Goal: Navigation & Orientation: Find specific page/section

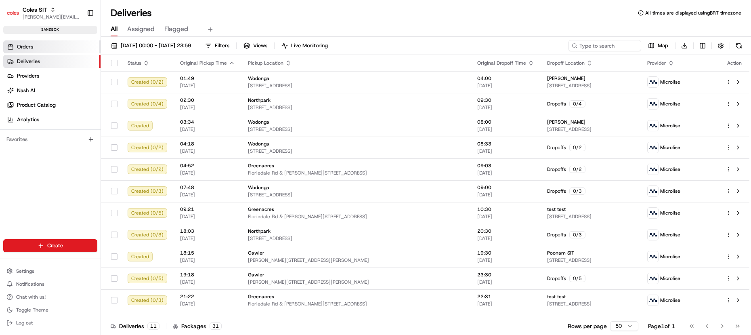
click at [52, 52] on link "Orders" at bounding box center [51, 46] width 97 height 13
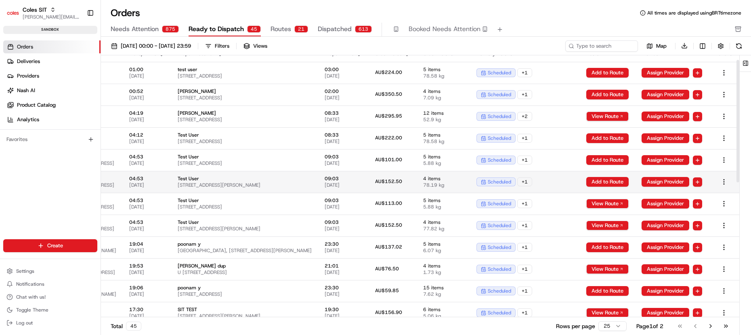
scroll to position [20, 187]
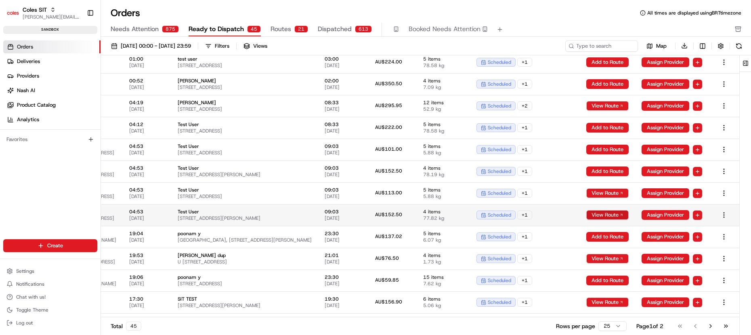
click at [596, 213] on button "View Route" at bounding box center [607, 215] width 42 height 10
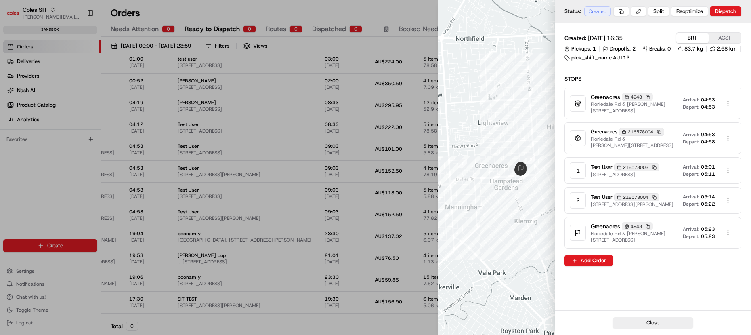
click at [422, 192] on div at bounding box center [375, 167] width 751 height 335
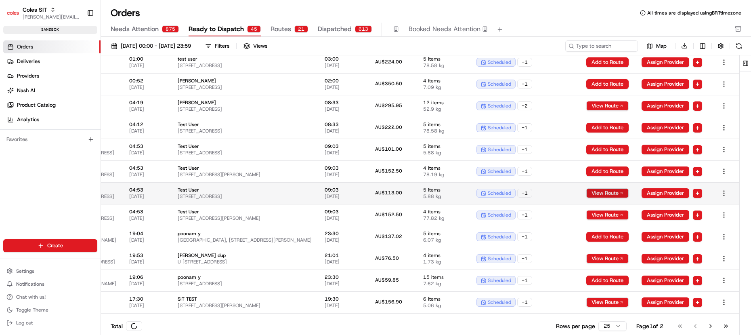
click at [601, 193] on button "View Route" at bounding box center [607, 193] width 42 height 10
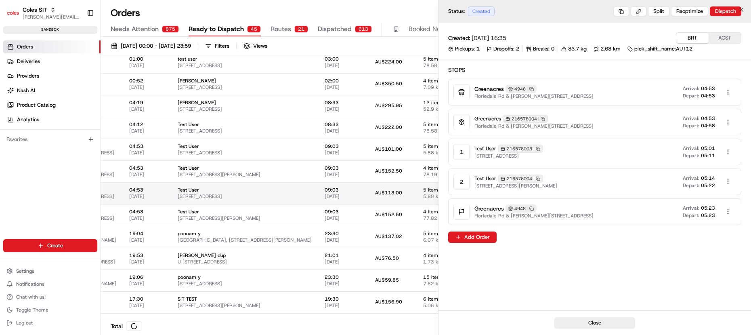
click at [601, 193] on html "Coles SIT [PERSON_NAME][EMAIL_ADDRESS][DOMAIN_NAME] Toggle Sidebar sandbox Orde…" at bounding box center [375, 167] width 751 height 335
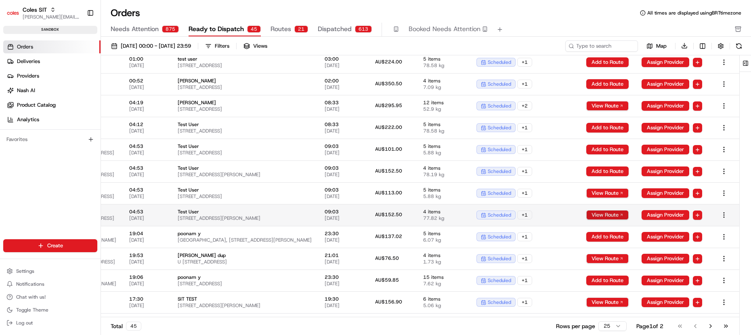
click at [597, 210] on button "View Route" at bounding box center [607, 215] width 42 height 10
click at [596, 214] on button "View Route" at bounding box center [607, 215] width 42 height 10
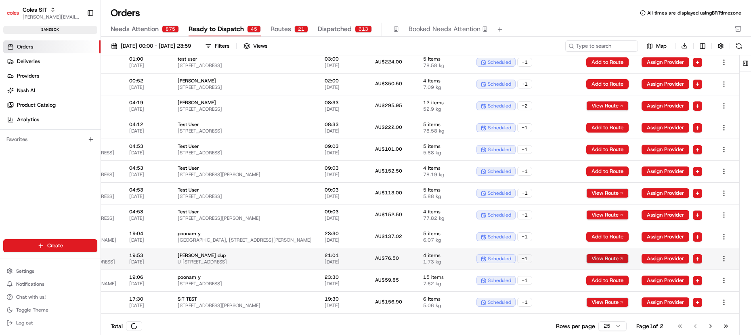
click at [608, 254] on button "View Route" at bounding box center [607, 259] width 42 height 10
click at [607, 263] on button "View Route" at bounding box center [607, 259] width 42 height 10
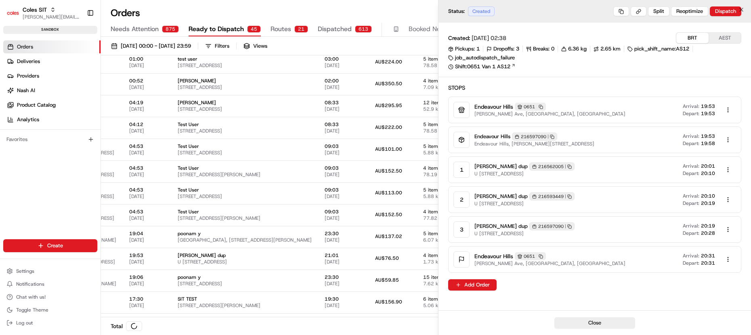
click at [606, 262] on button "View Route" at bounding box center [607, 259] width 42 height 10
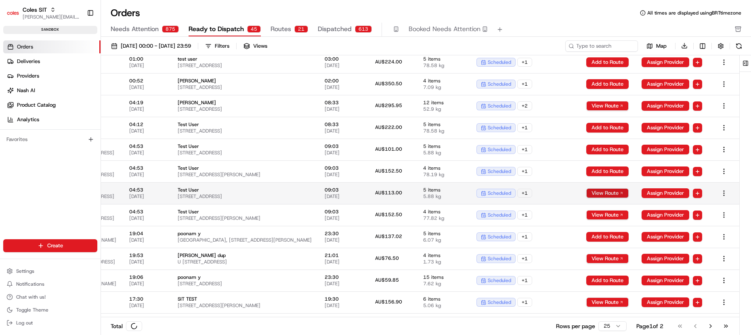
click at [602, 196] on button "View Route" at bounding box center [607, 193] width 42 height 10
click at [602, 196] on html "Coles SIT [PERSON_NAME][EMAIL_ADDRESS][DOMAIN_NAME] Toggle Sidebar sandbox Orde…" at bounding box center [375, 167] width 751 height 335
click at [602, 196] on button "View Route" at bounding box center [607, 193] width 42 height 10
